Goal: Information Seeking & Learning: Learn about a topic

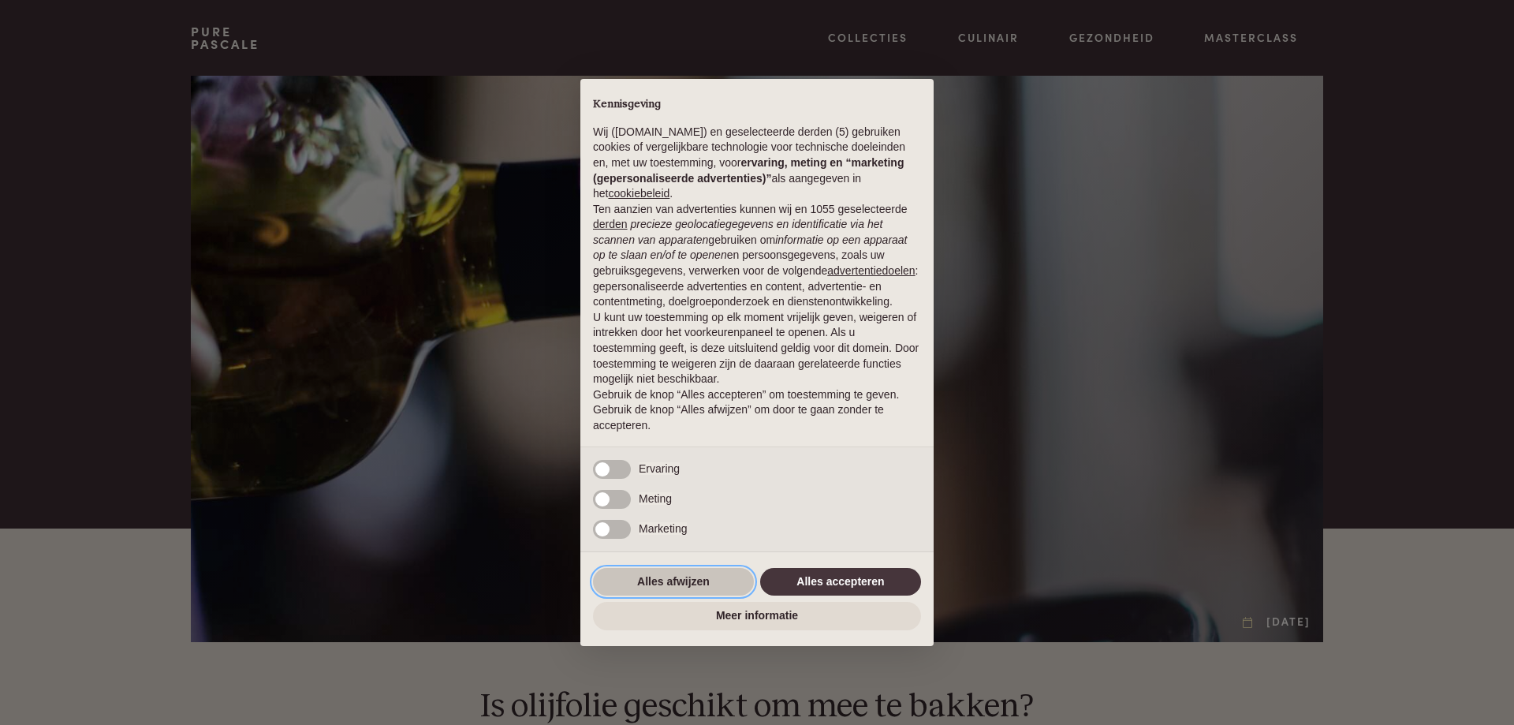
click at [683, 579] on button "Alles afwijzen" at bounding box center [673, 582] width 161 height 28
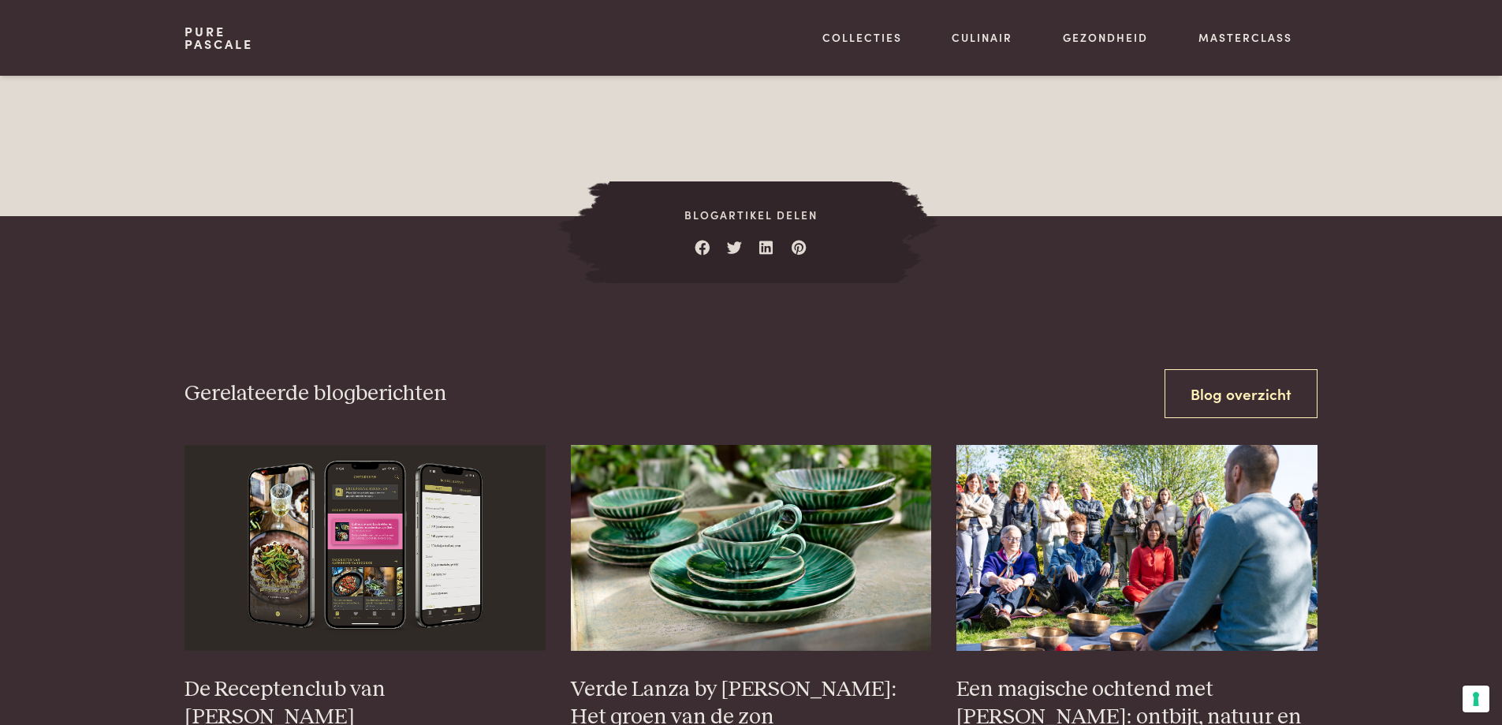
scroll to position [4574, 0]
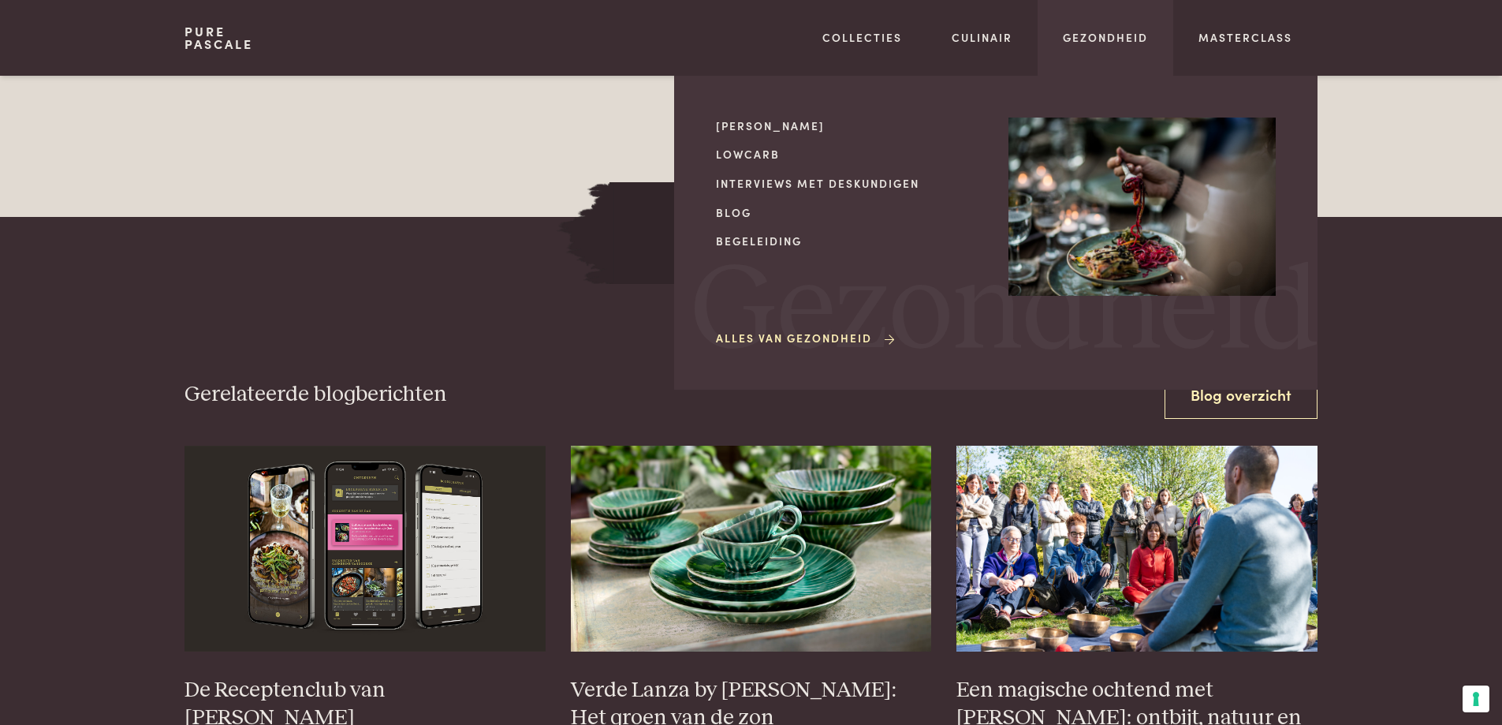
click at [806, 341] on link "Alles van Gezondheid" at bounding box center [806, 338] width 181 height 17
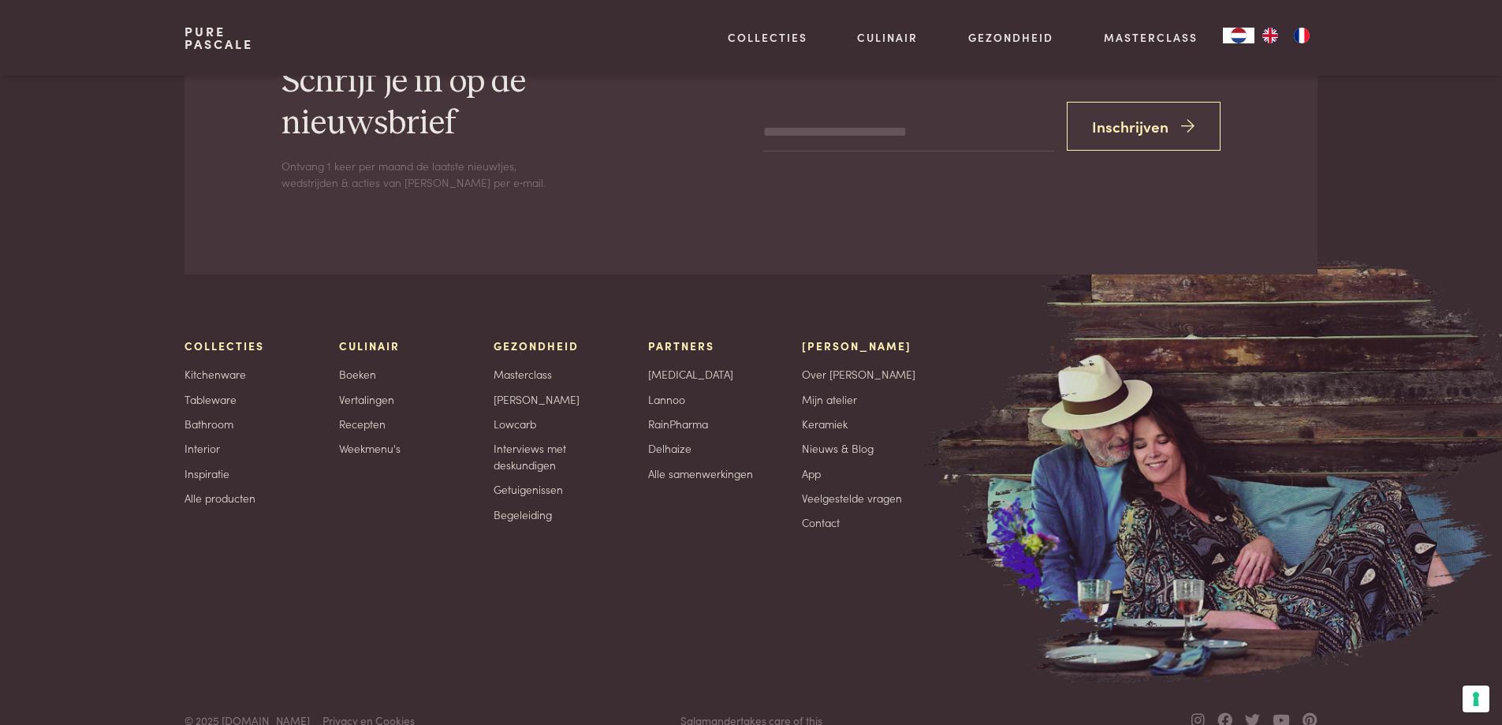
scroll to position [3739, 0]
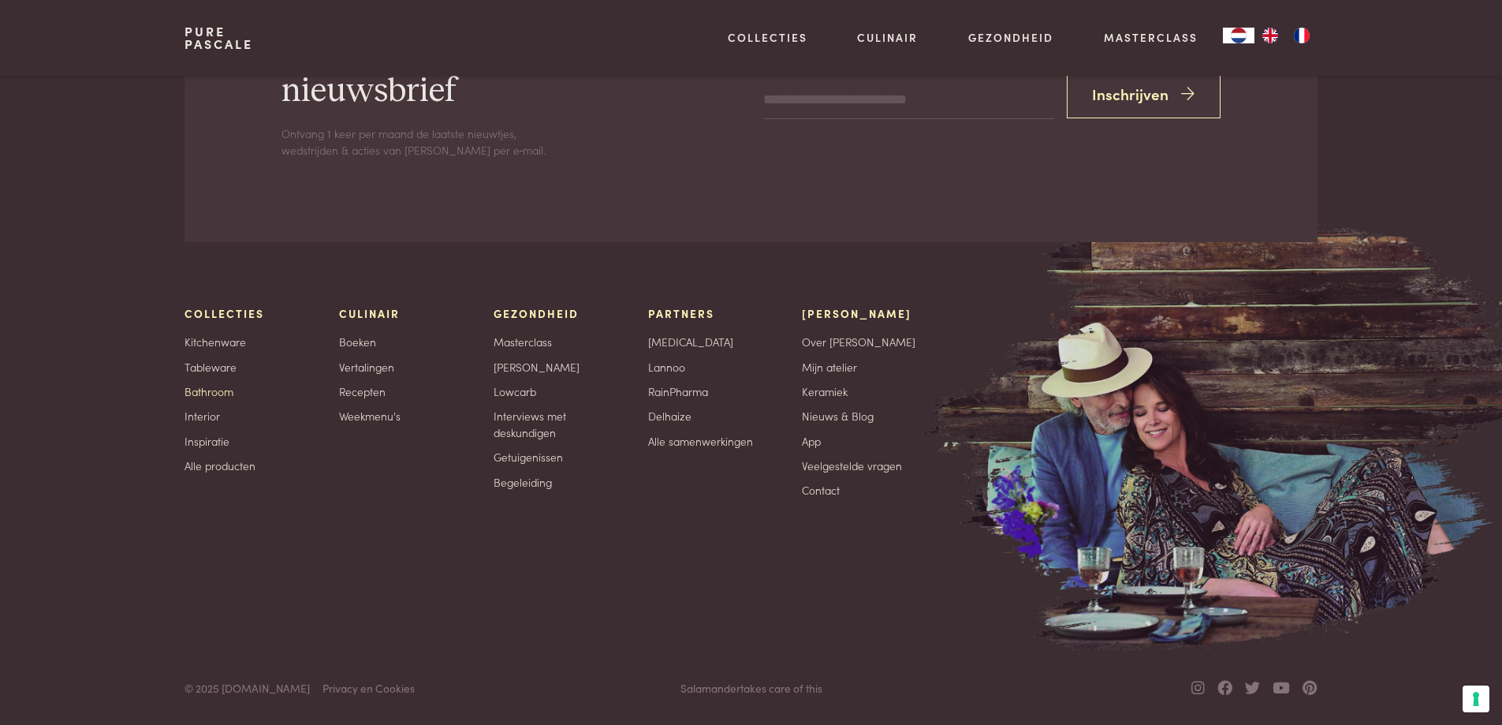
click at [225, 392] on link "Bathroom" at bounding box center [209, 391] width 49 height 17
click at [226, 345] on link "Kitchenware" at bounding box center [216, 342] width 62 height 17
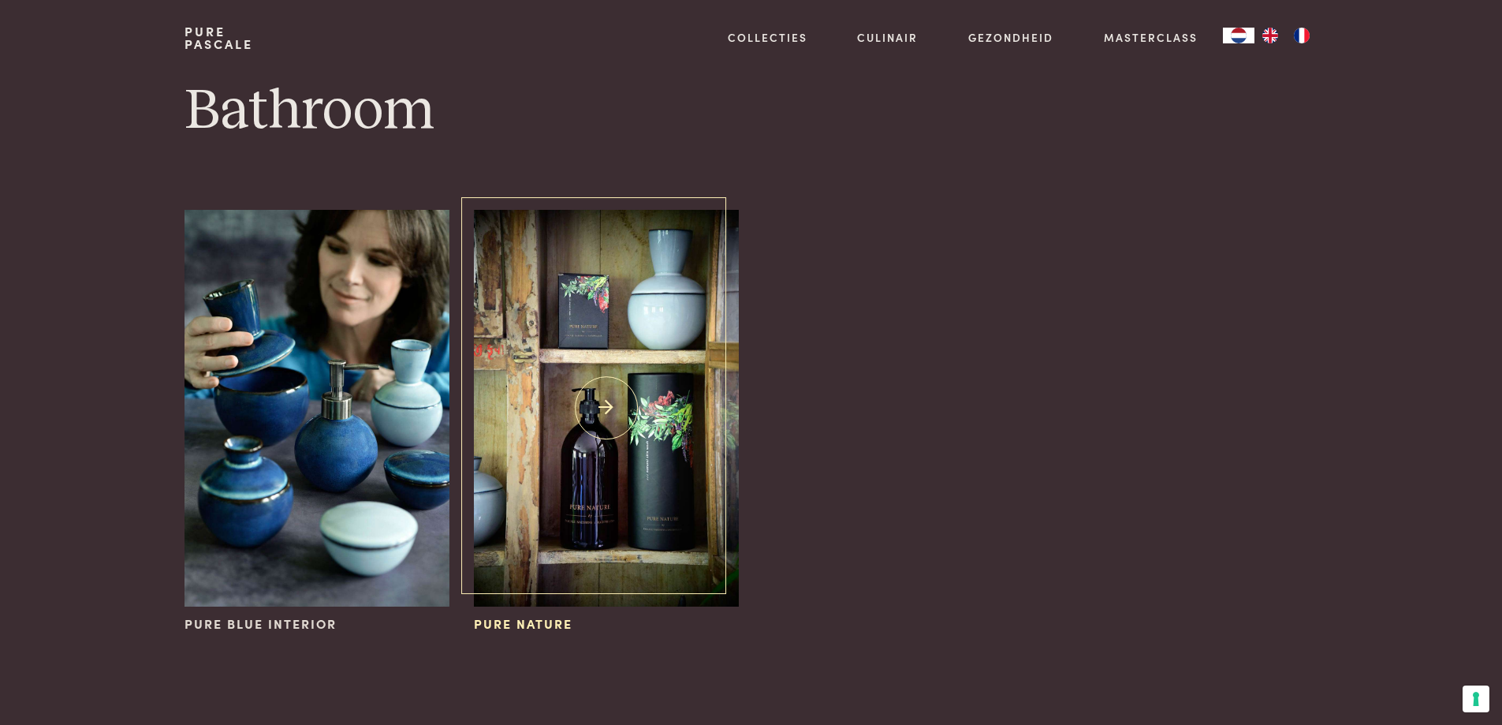
click at [635, 458] on img at bounding box center [606, 408] width 264 height 397
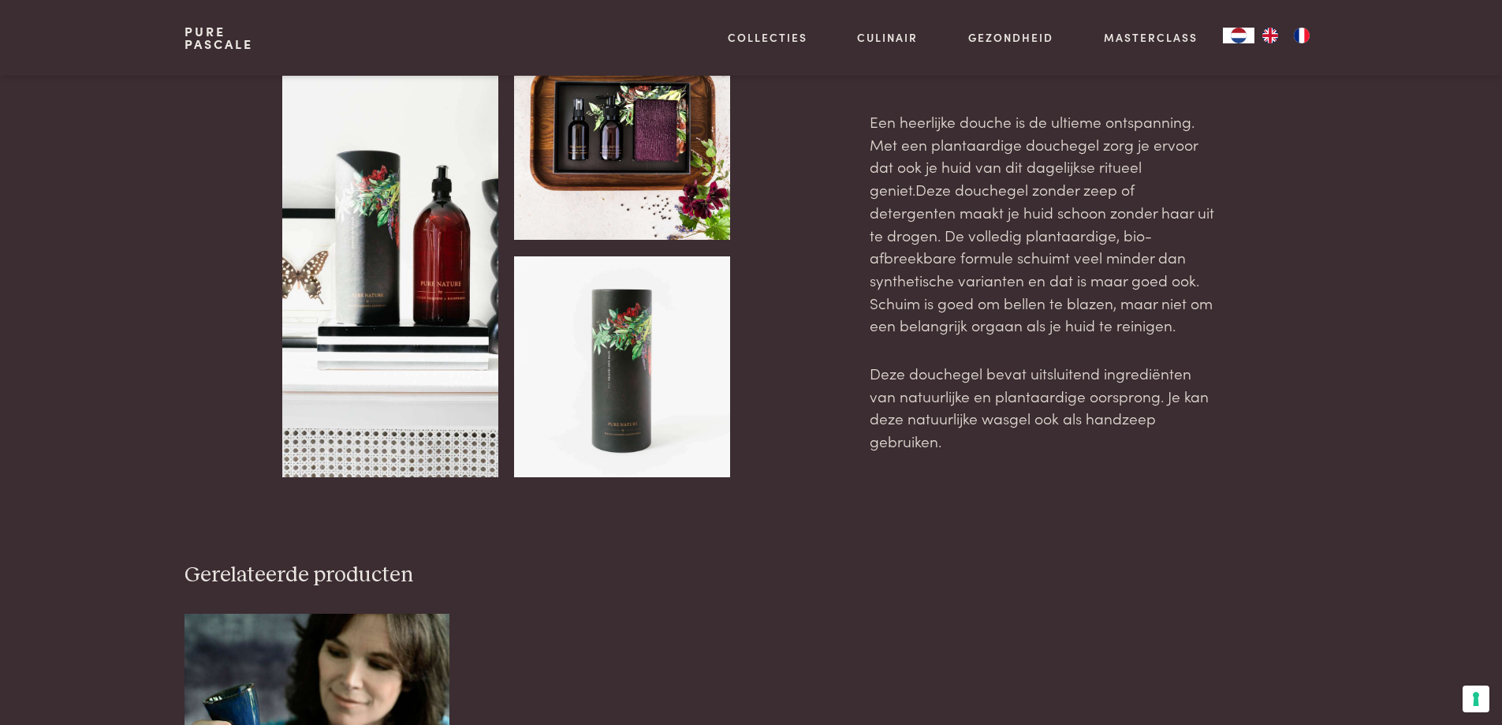
scroll to position [2997, 0]
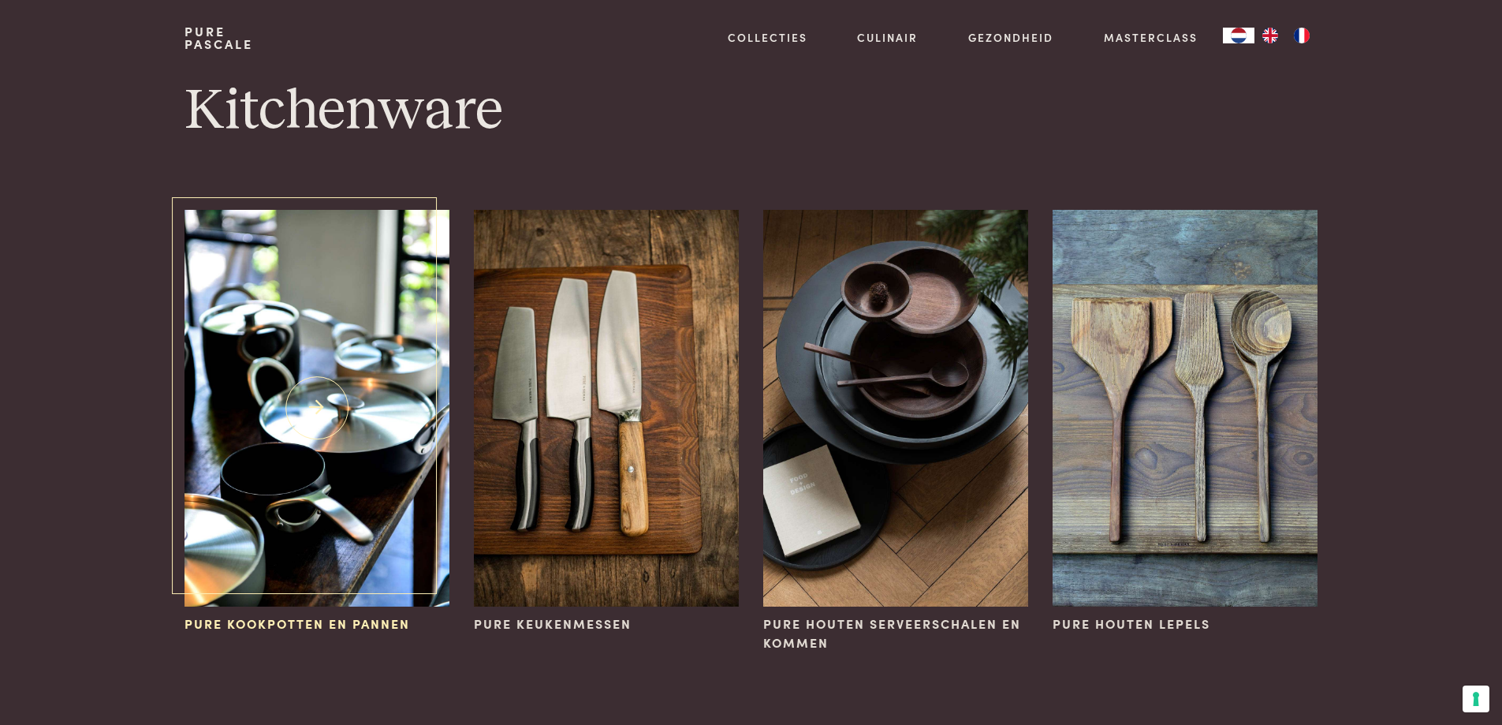
click at [293, 632] on span "Pure kookpotten en pannen" at bounding box center [298, 623] width 226 height 19
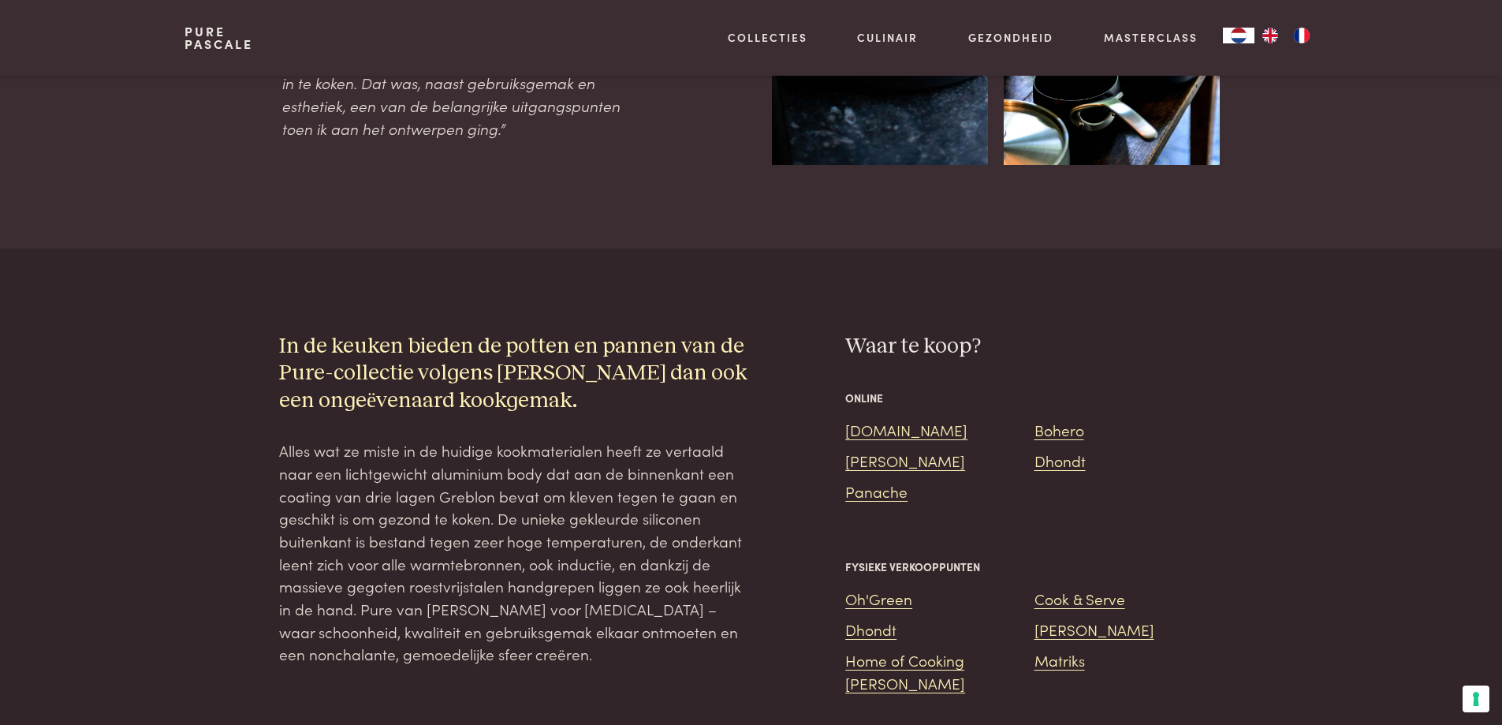
scroll to position [1183, 0]
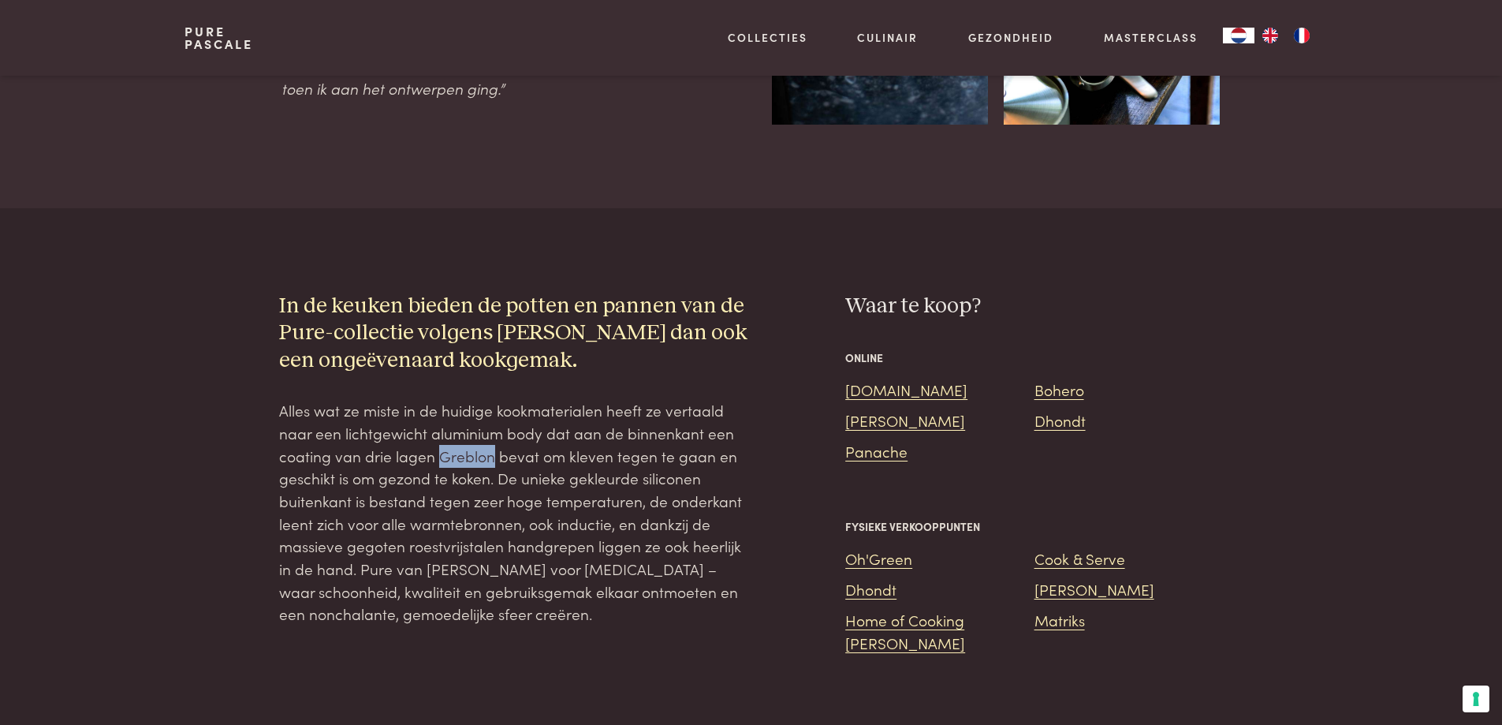
drag, startPoint x: 439, startPoint y: 435, endPoint x: 490, endPoint y: 435, distance: 50.5
click at [490, 435] on p "Alles wat ze miste in de huidige kookmaterialen heeft ze vertaald naar een lich…" at bounding box center [515, 512] width 472 height 226
copy p "Greblon"
